Goal: Task Accomplishment & Management: Complete application form

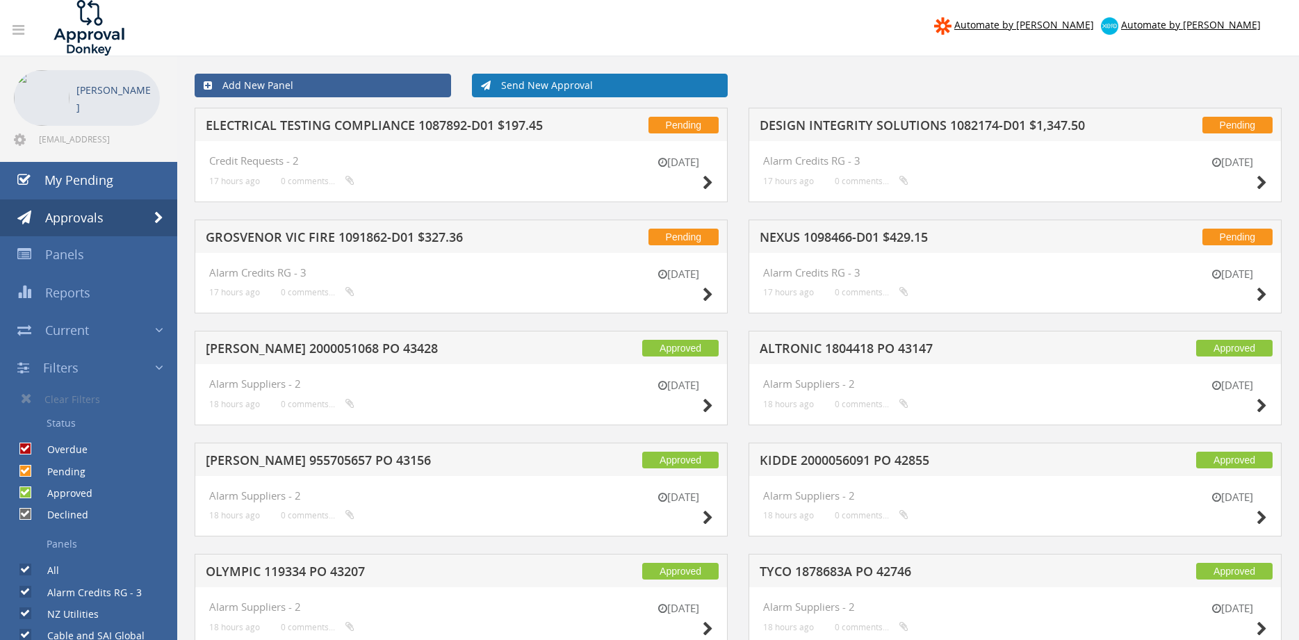
click at [562, 90] on link "Send New Approval" at bounding box center [600, 86] width 257 height 24
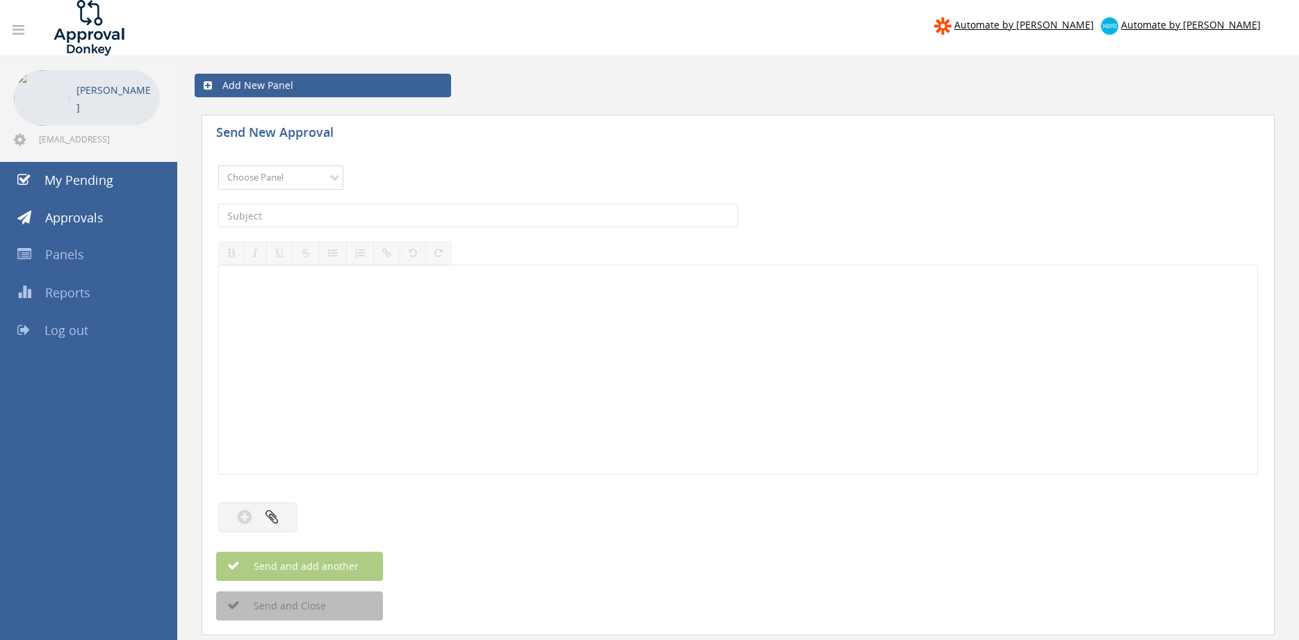
click at [218, 165] on select "Choose Panel Alarm Credits RG - 3 NZ Utilities Cable and SAI Global NZ Alarms-1…" at bounding box center [280, 177] width 125 height 24
select select "9632"
click option "Suppliers" at bounding box center [0, 0] width 0 height 0
click at [435, 216] on input "text" at bounding box center [478, 216] width 520 height 24
type input "BOSS INV 9577 $237.38"
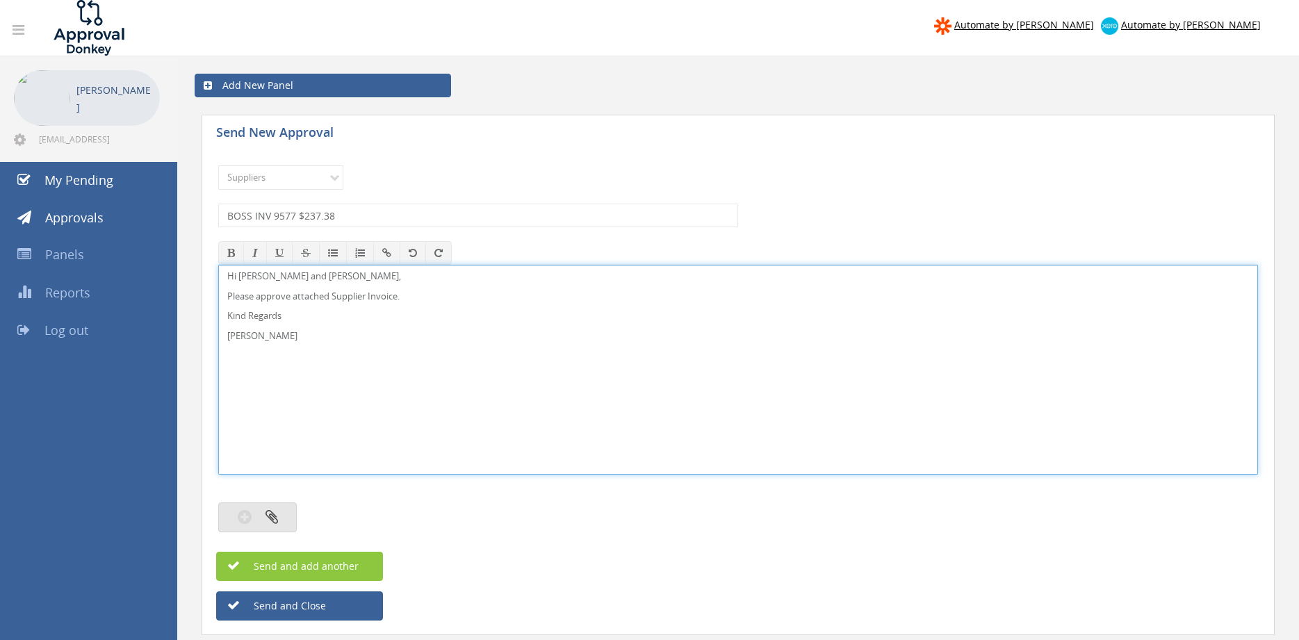
click at [286, 508] on button "button" at bounding box center [257, 518] width 79 height 30
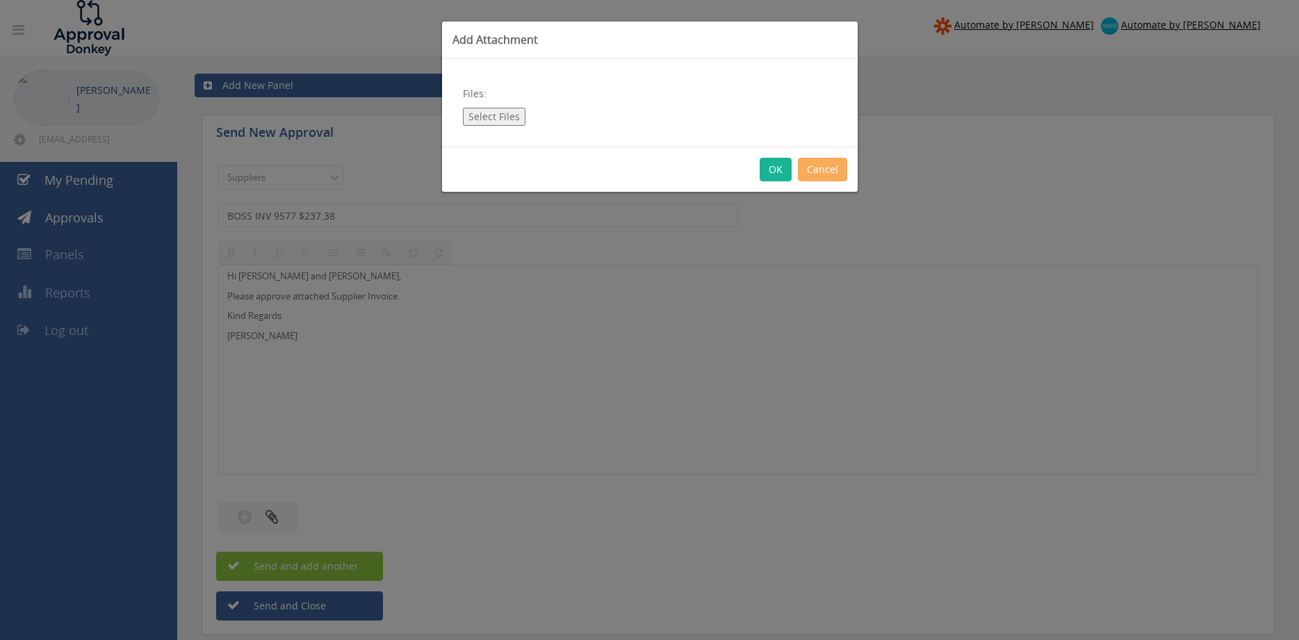
click at [478, 113] on button "Select Files" at bounding box center [494, 117] width 63 height 18
type input "C:\fakepath\BOSS INV00009577 [DATE] PO 41430.pdf"
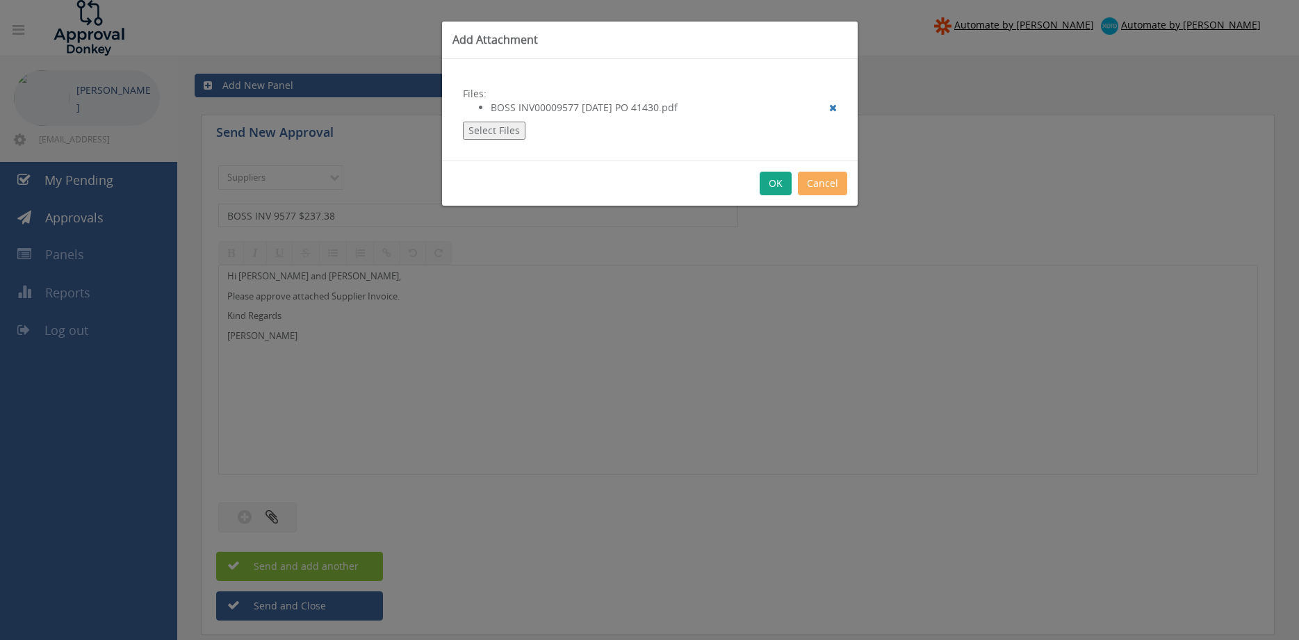
click at [775, 188] on button "OK" at bounding box center [776, 184] width 32 height 24
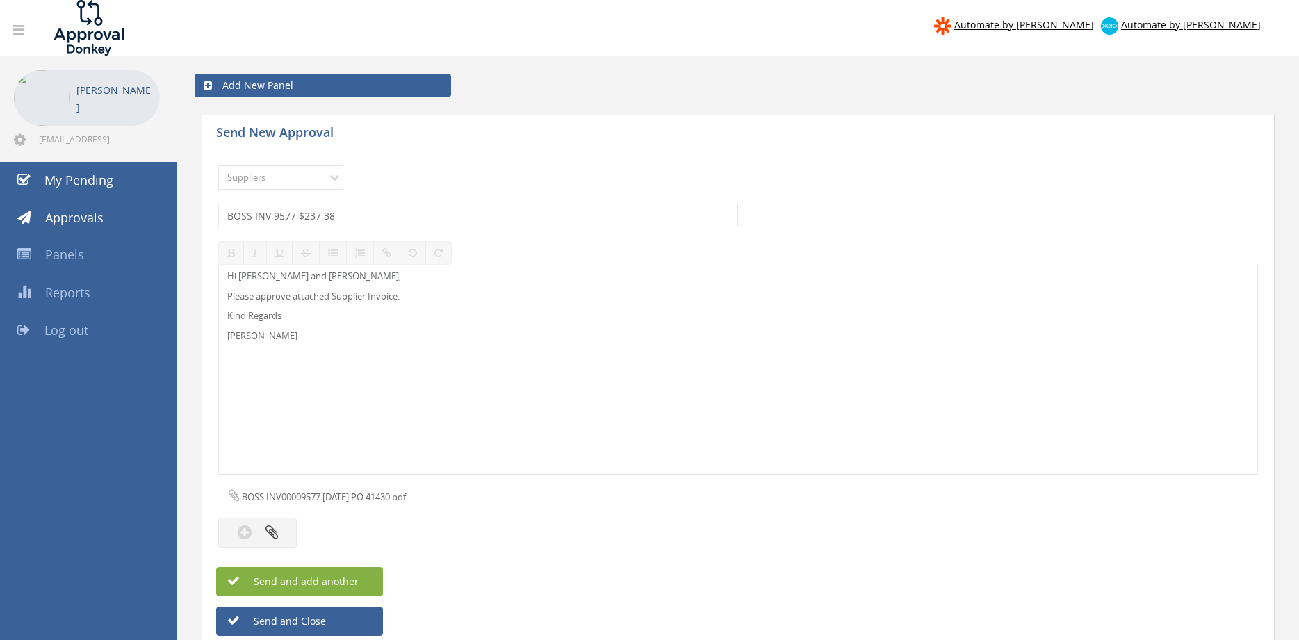
click at [360, 575] on button "Send and add another" at bounding box center [299, 581] width 167 height 29
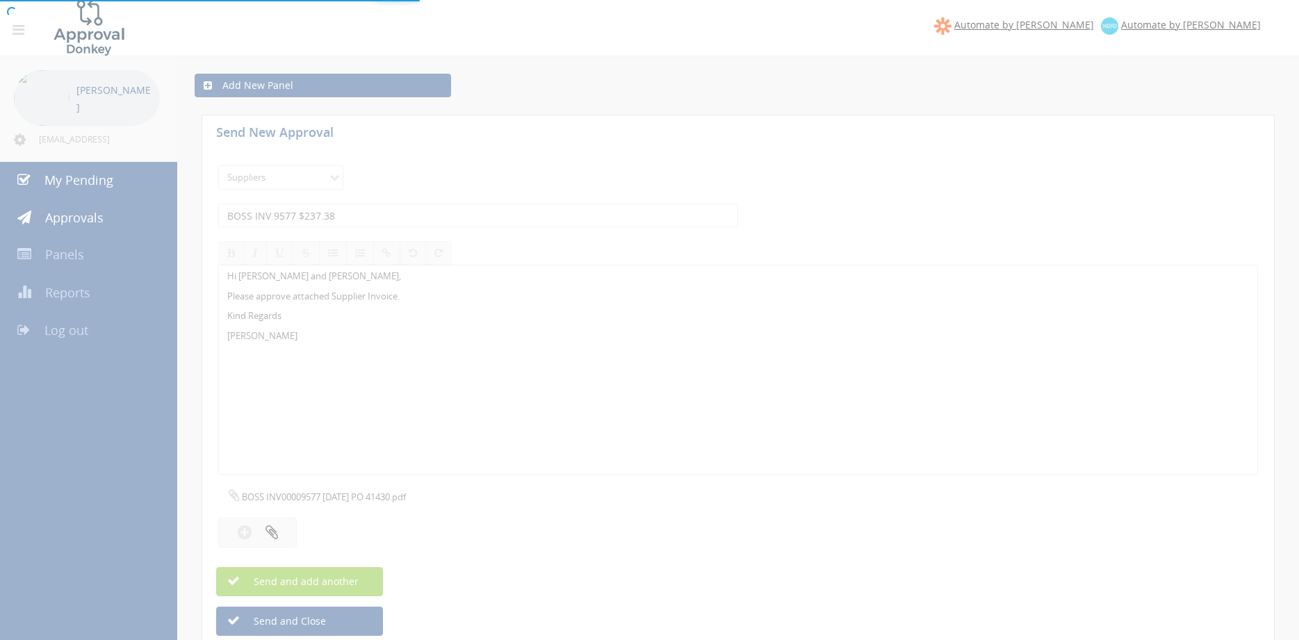
select select
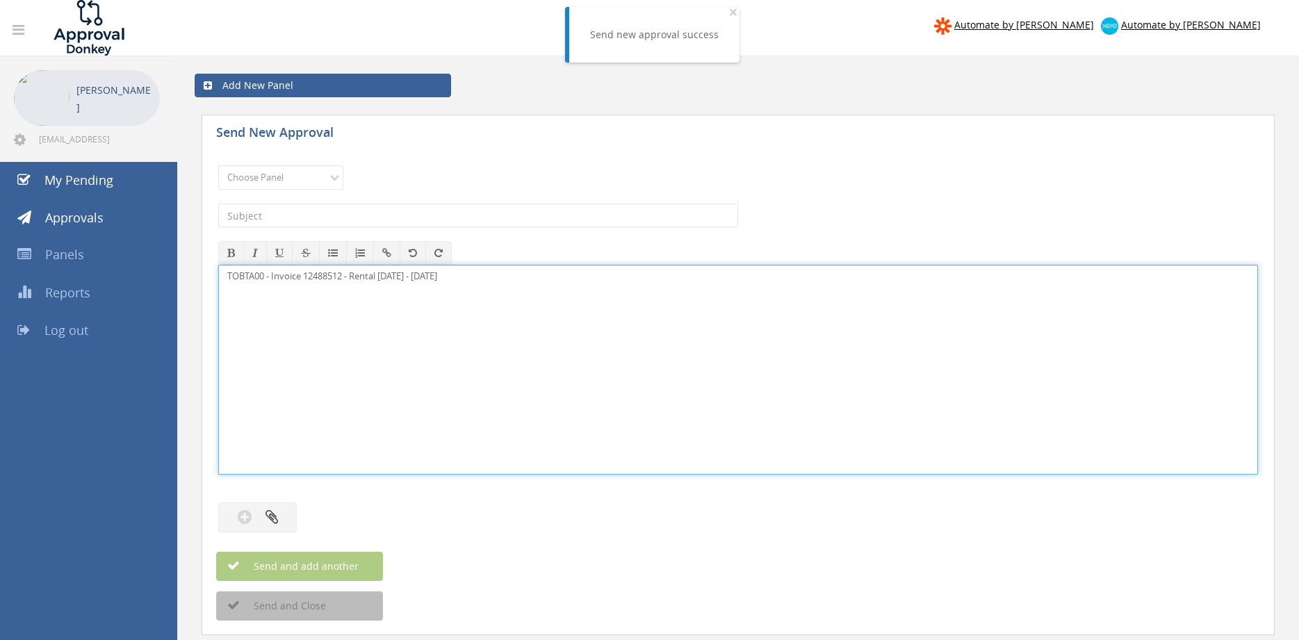
drag, startPoint x: 496, startPoint y: 279, endPoint x: 100, endPoint y: 277, distance: 396.3
click at [218, 277] on div "TOBTA00 - Invoice 12488512 - Rental [DATE] - [DATE]" at bounding box center [738, 370] width 1040 height 210
click at [218, 165] on select "Choose Panel Alarm Credits RG - 3 NZ Utilities Cable and SAI Global NZ Alarms-1…" at bounding box center [280, 177] width 125 height 24
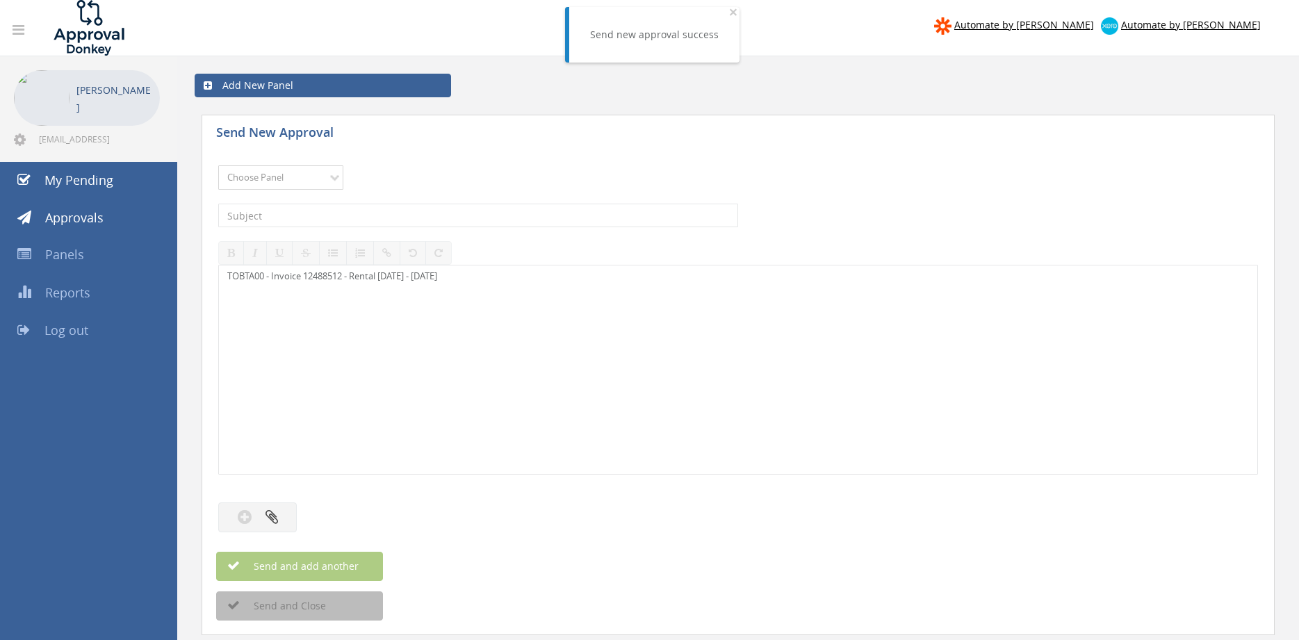
select select "9632"
click option "Suppliers" at bounding box center [0, 0] width 0 height 0
click at [376, 220] on input "text" at bounding box center [478, 216] width 520 height 24
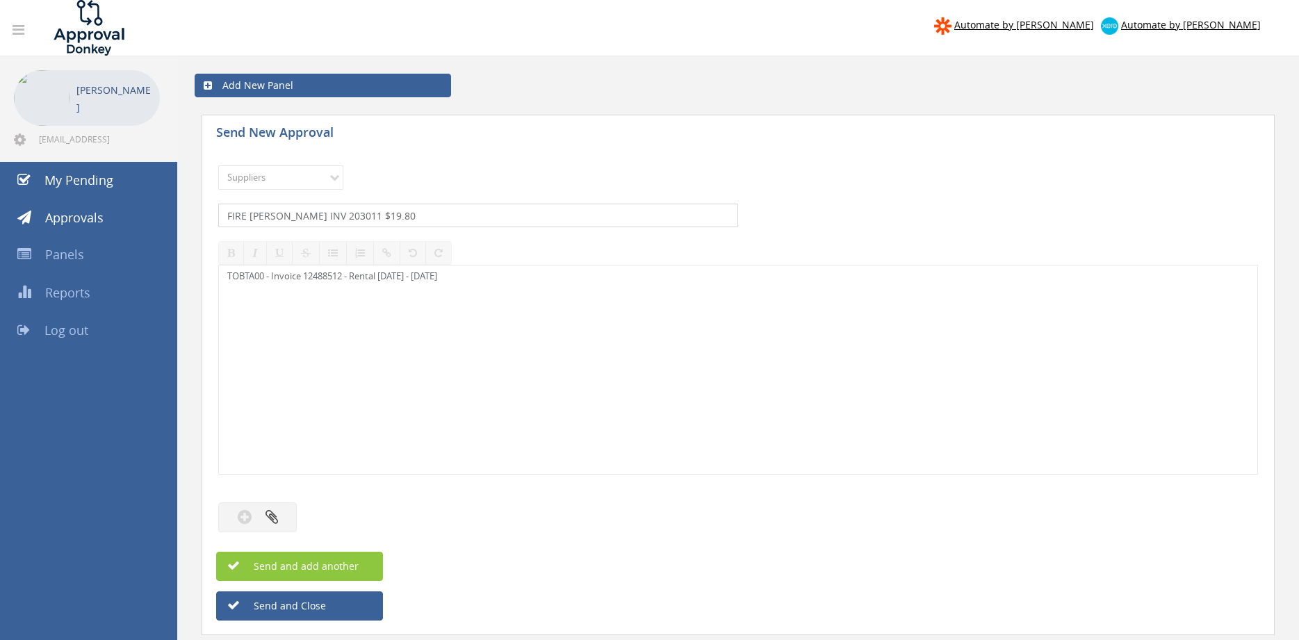
type input "FIRE [PERSON_NAME] INV 203011 $19.80"
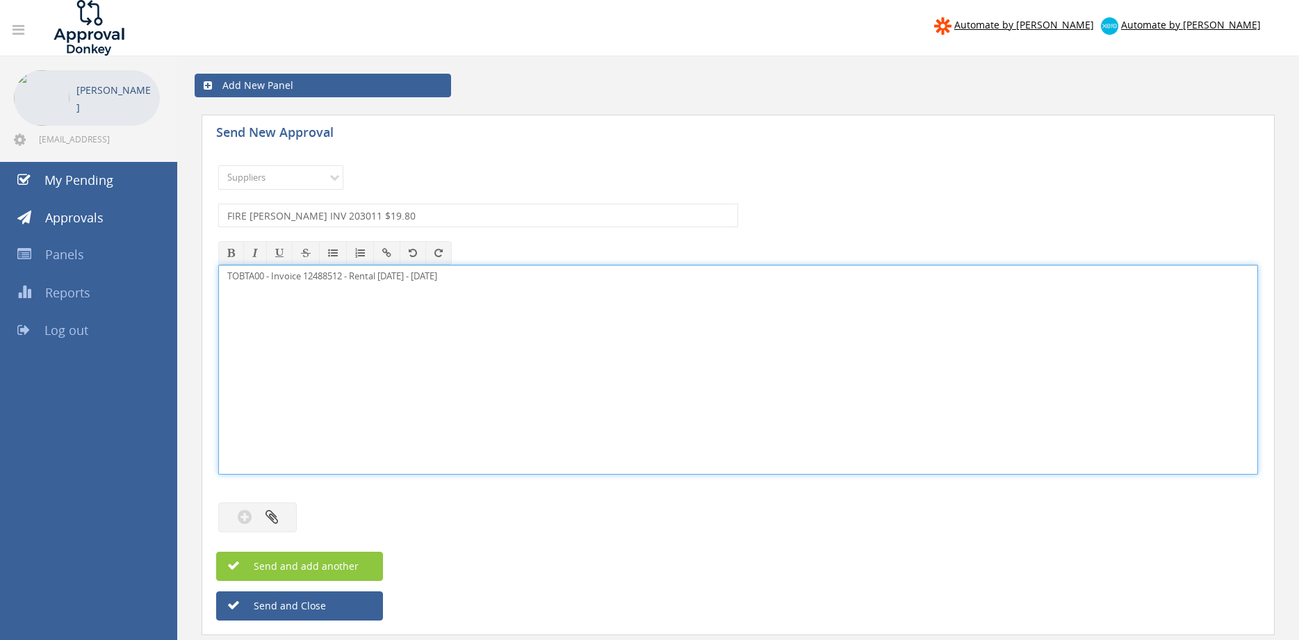
drag, startPoint x: 301, startPoint y: 261, endPoint x: 50, endPoint y: 252, distance: 251.1
click at [218, 265] on div "TOBTA00 - Invoice 12488512 - Rental [DATE] - [DATE]" at bounding box center [738, 370] width 1040 height 210
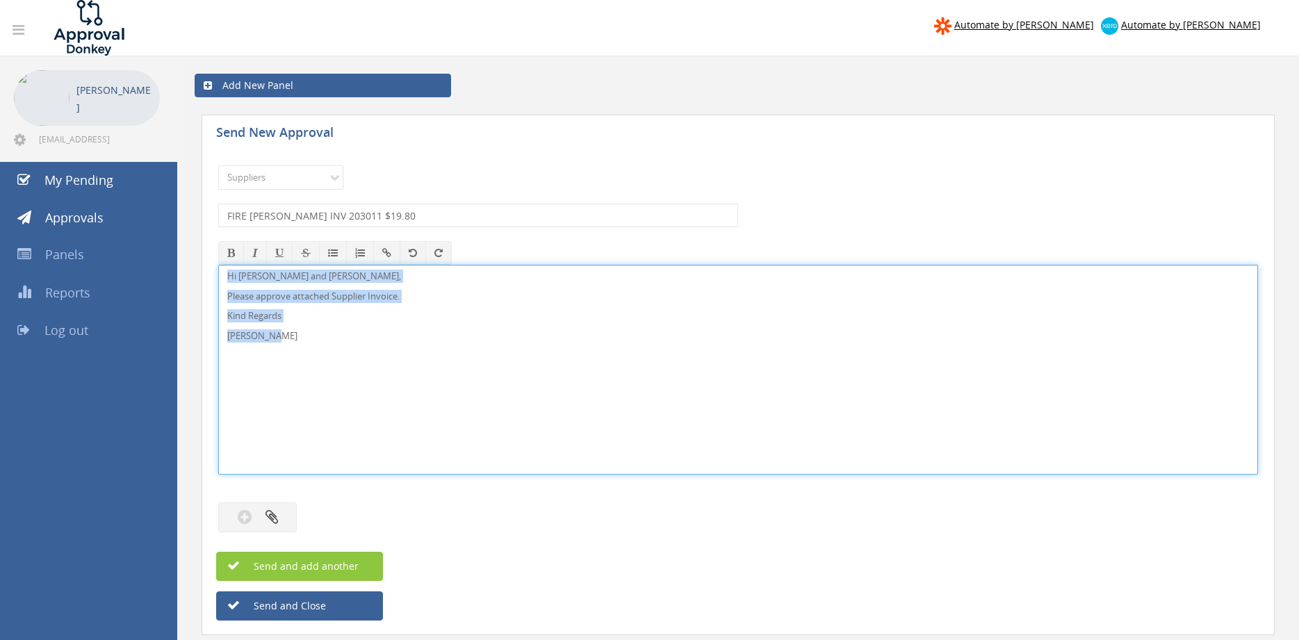
drag, startPoint x: 252, startPoint y: 338, endPoint x: 261, endPoint y: 269, distance: 69.5
click at [218, 265] on div "Hi [PERSON_NAME] and [PERSON_NAME], Please approve attached Supplier Invoice. K…" at bounding box center [738, 370] width 1040 height 210
click at [264, 524] on button "button" at bounding box center [257, 518] width 79 height 30
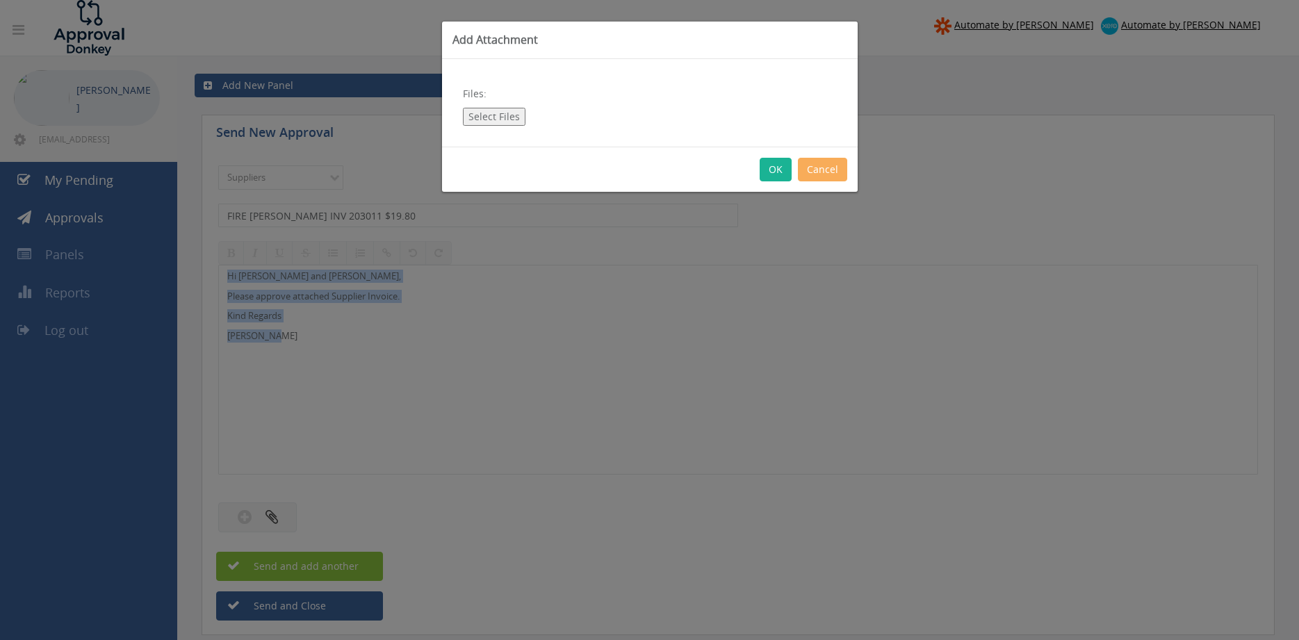
click at [496, 116] on button "Select Files" at bounding box center [494, 117] width 63 height 18
type input "C:\fakepath\FIRE [PERSON_NAME] INV000203011 [DATE] PO 43209.pdf"
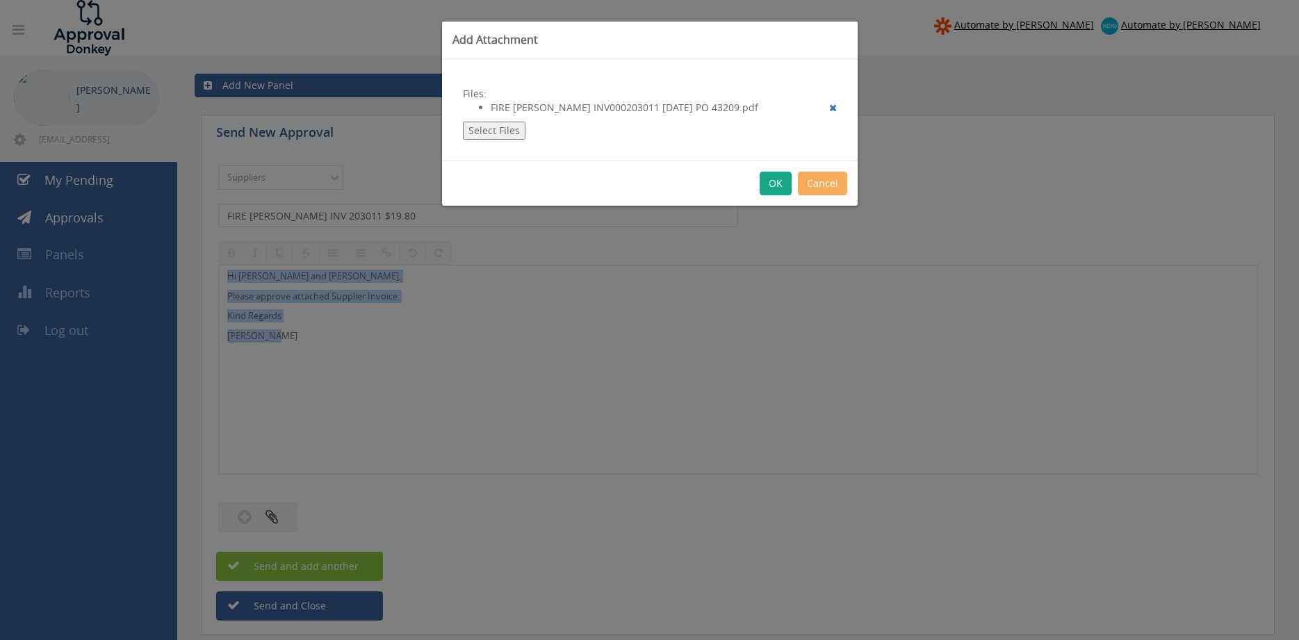
click at [782, 187] on button "OK" at bounding box center [776, 184] width 32 height 24
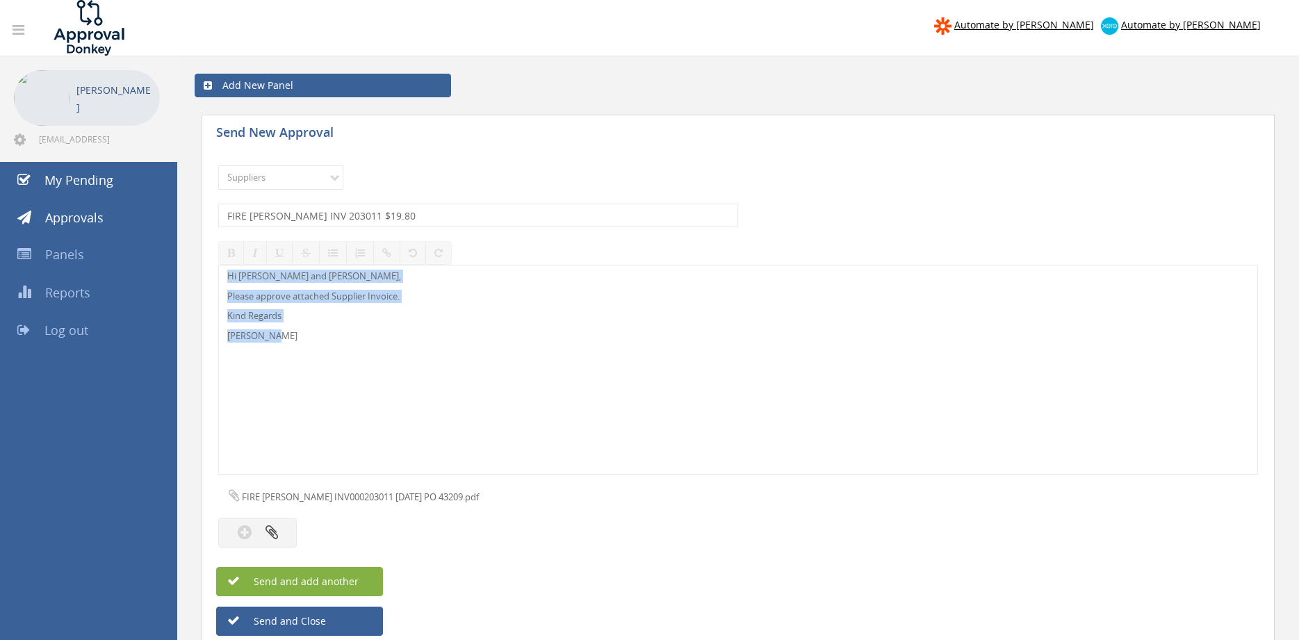
click at [368, 582] on button "Send and add another" at bounding box center [299, 581] width 167 height 29
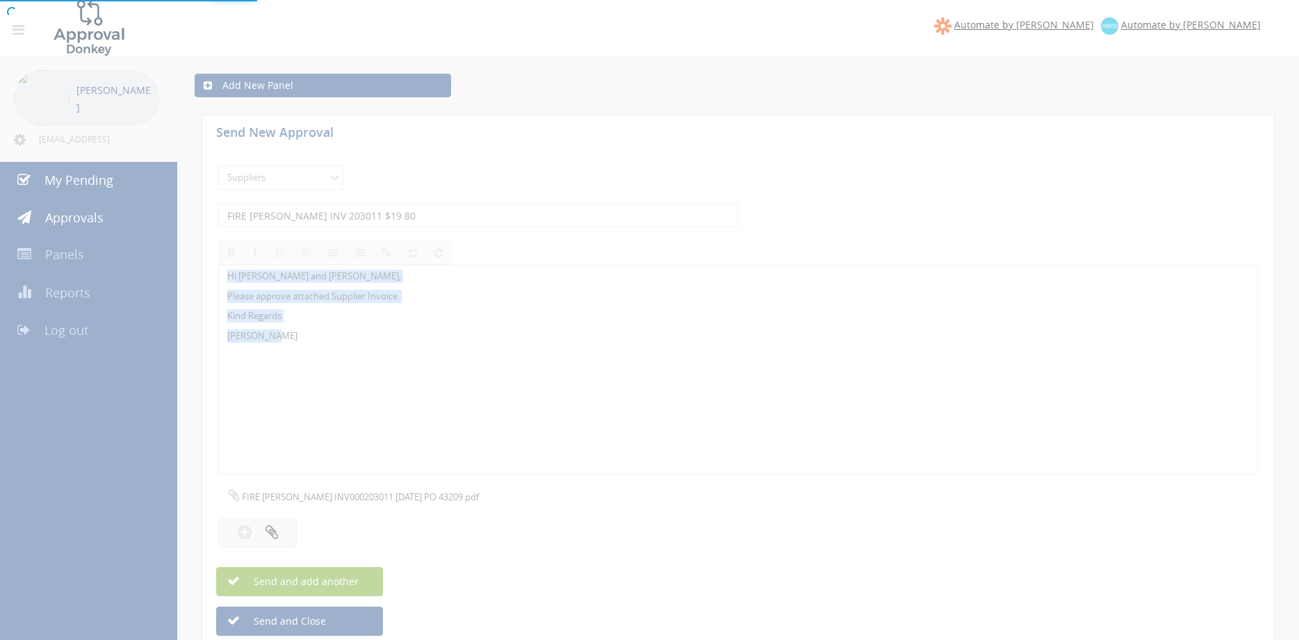
select select
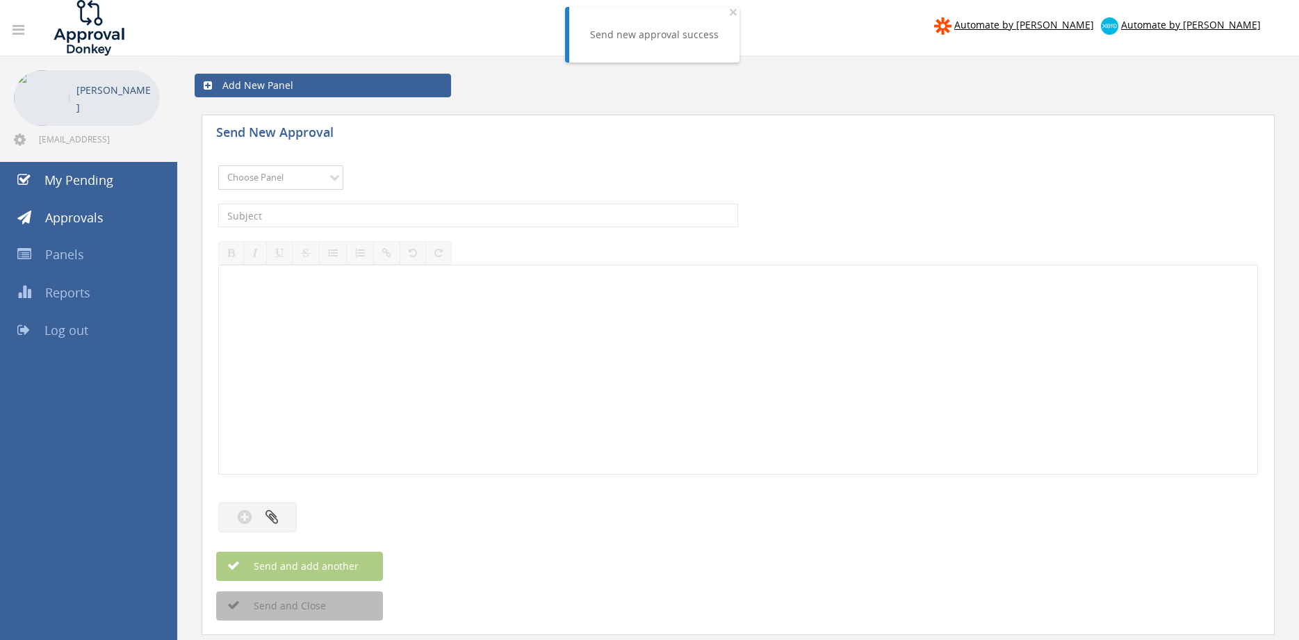
click at [218, 165] on select "Choose Panel Alarm Credits RG - 3 NZ Utilities Cable and SAI Global NZ Alarms-1…" at bounding box center [280, 177] width 125 height 24
select select "9632"
click option "Suppliers" at bounding box center [0, 0] width 0 height 0
click at [408, 218] on input "text" at bounding box center [478, 216] width 520 height 24
type input "FIRE [PERSON_NAME] INV 203013 $59.40"
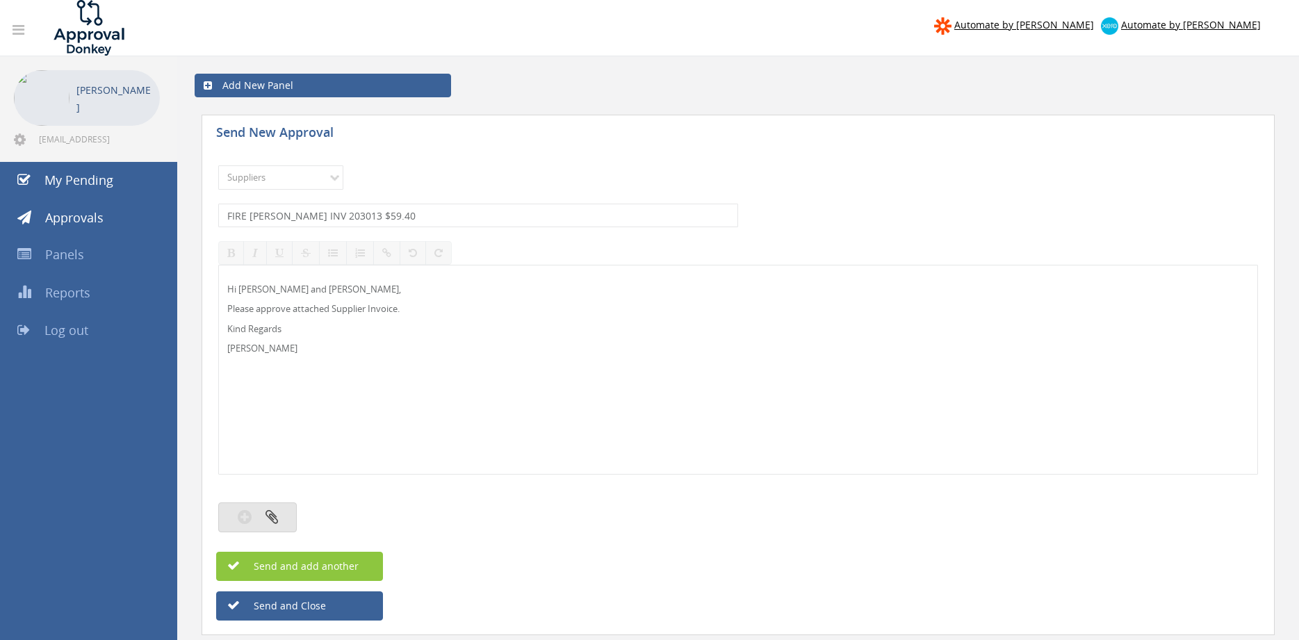
click at [282, 514] on button "button" at bounding box center [257, 518] width 79 height 30
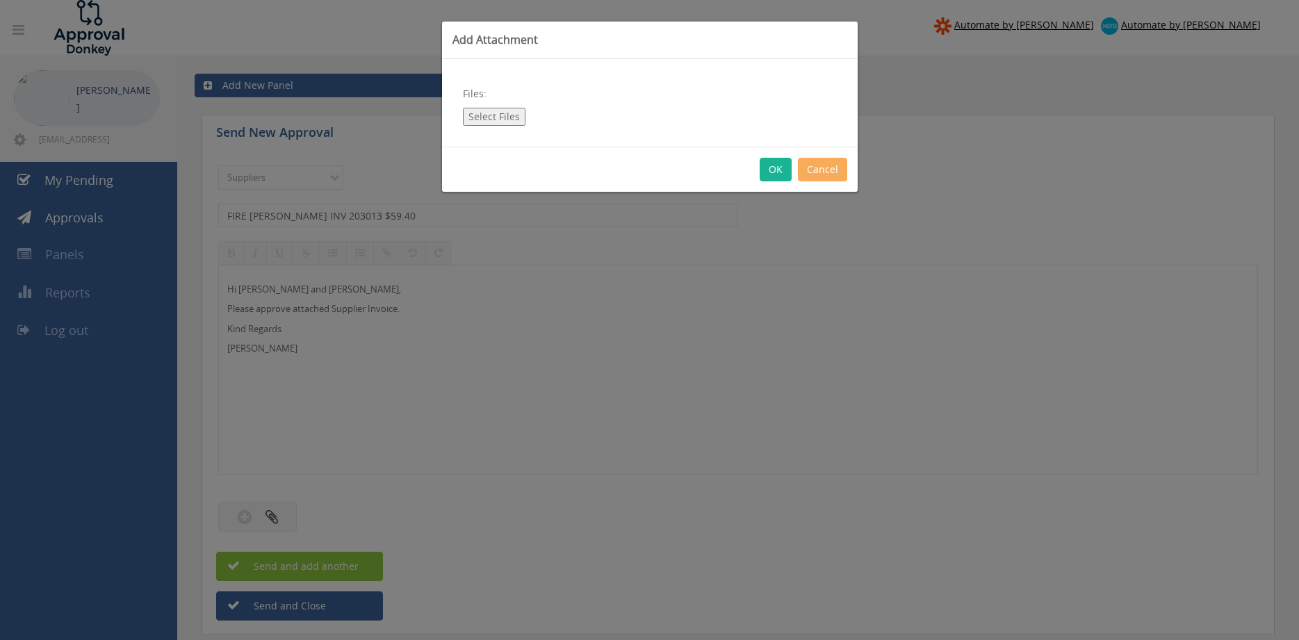
click at [511, 117] on button "Select Files" at bounding box center [494, 117] width 63 height 18
type input "C:\fakepath\FIRE [PERSON_NAME] INV000203013 [DATE] PO 43213.pdf"
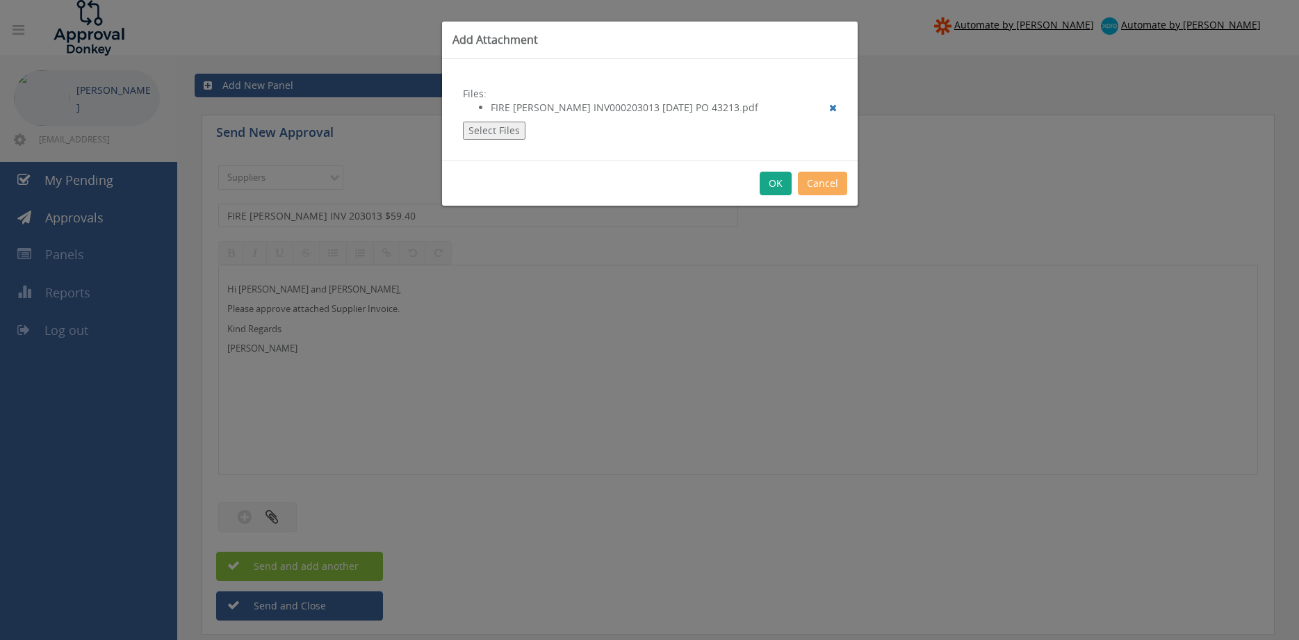
click at [774, 183] on button "OK" at bounding box center [776, 184] width 32 height 24
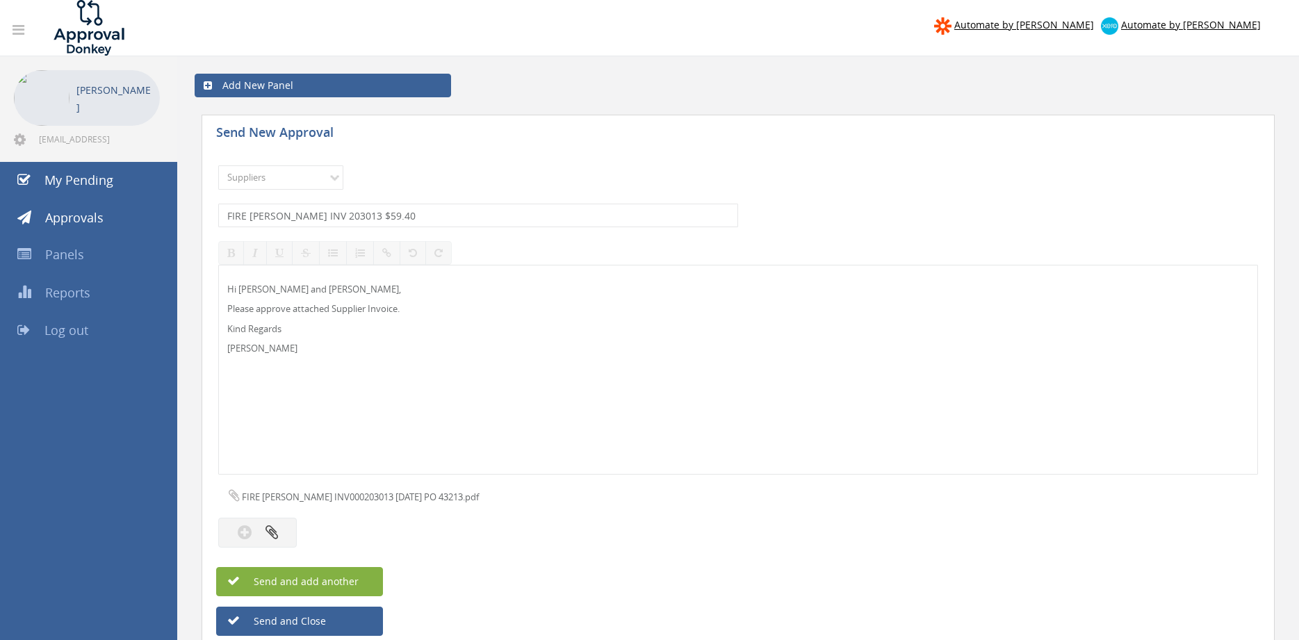
click at [330, 590] on button "Send and add another" at bounding box center [299, 581] width 167 height 29
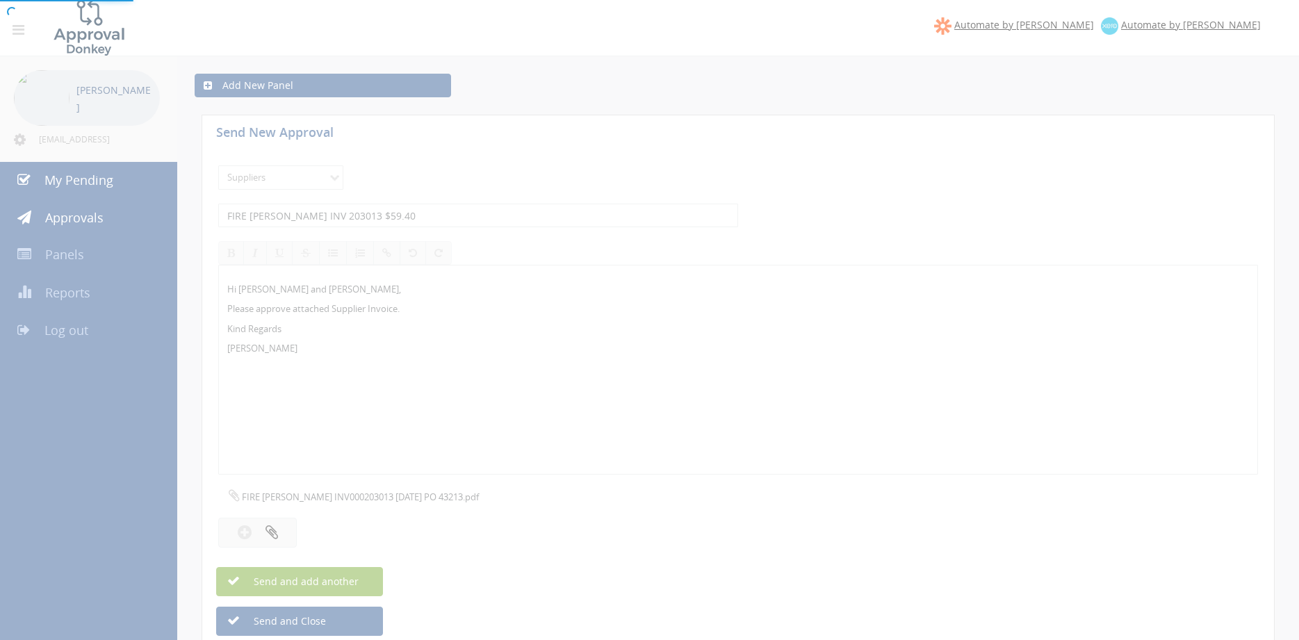
select select
